Goal: Manage account settings

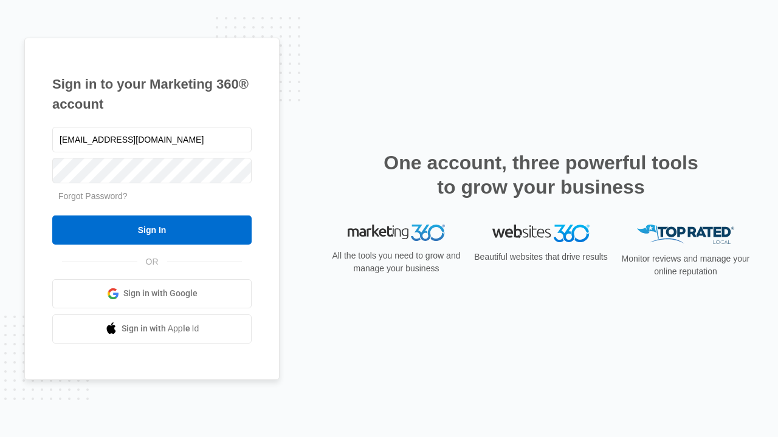
type input "[EMAIL_ADDRESS][DOMAIN_NAME]"
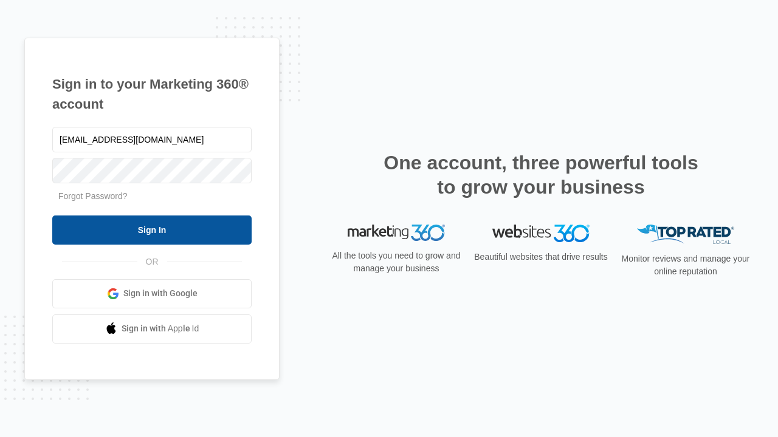
click at [152, 230] on input "Sign In" at bounding box center [151, 230] width 199 height 29
